Goal: Task Accomplishment & Management: Complete application form

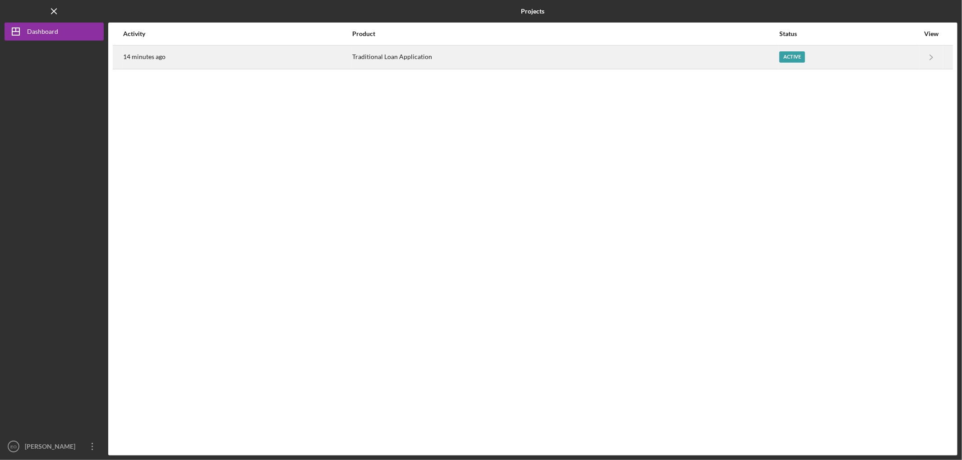
click at [791, 57] on div "Active" at bounding box center [792, 56] width 26 height 11
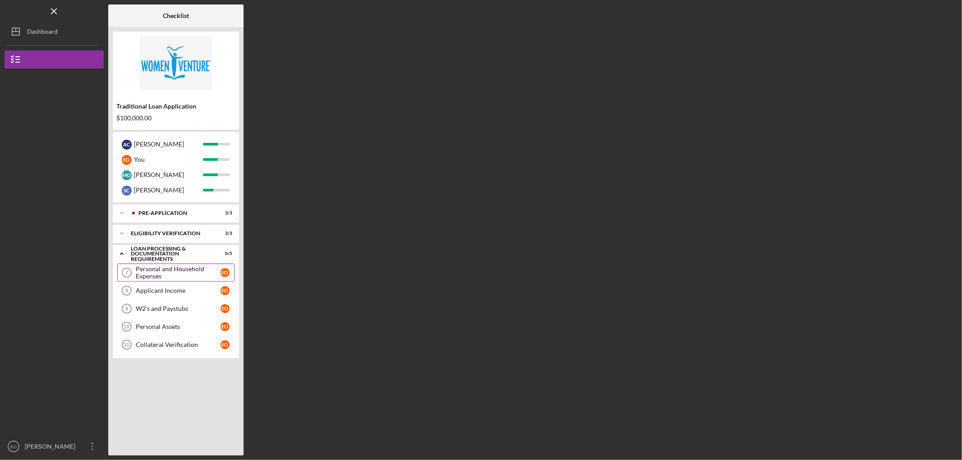
click at [160, 272] on div "Personal and Household Expenses" at bounding box center [178, 273] width 85 height 14
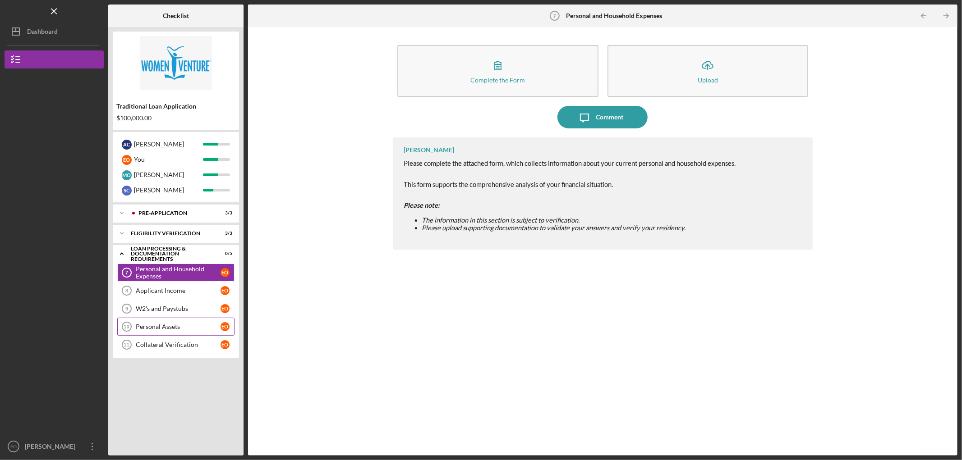
click at [168, 326] on div "Personal Assets" at bounding box center [178, 326] width 85 height 7
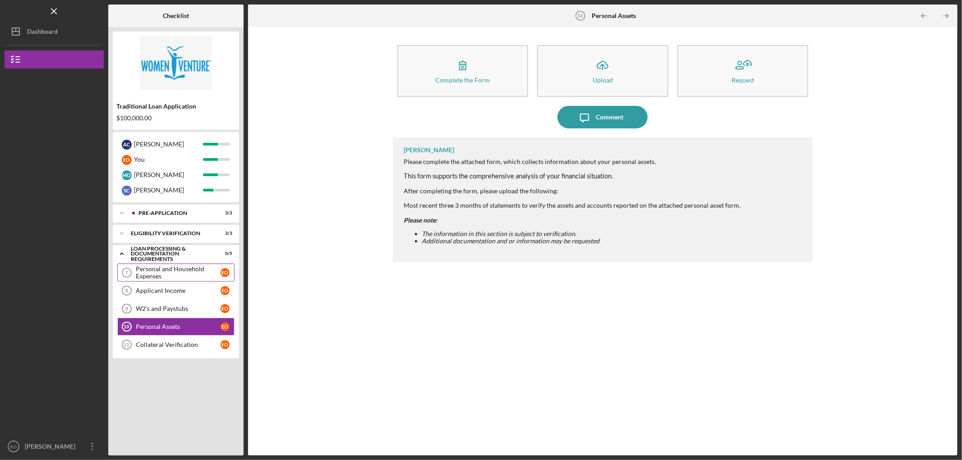
click at [169, 271] on div "Personal and Household Expenses" at bounding box center [178, 273] width 85 height 14
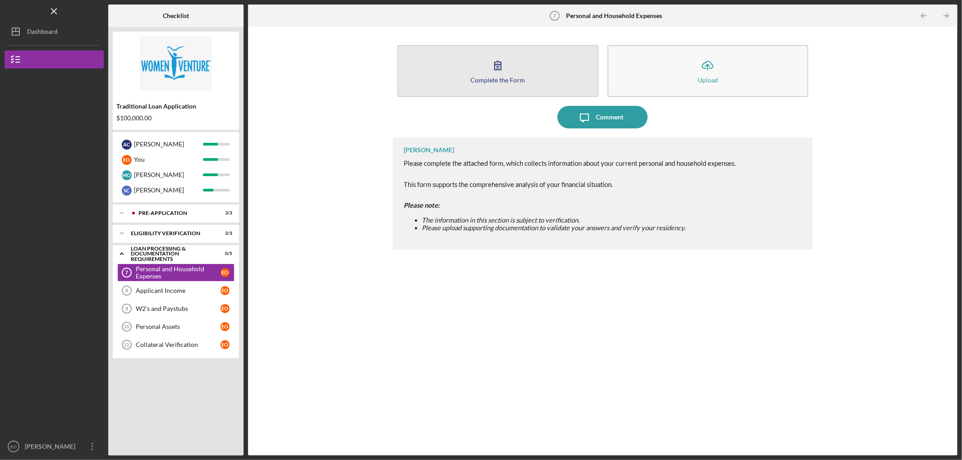
click at [494, 78] on div "Complete the Form" at bounding box center [497, 80] width 55 height 7
